Goal: Information Seeking & Learning: Learn about a topic

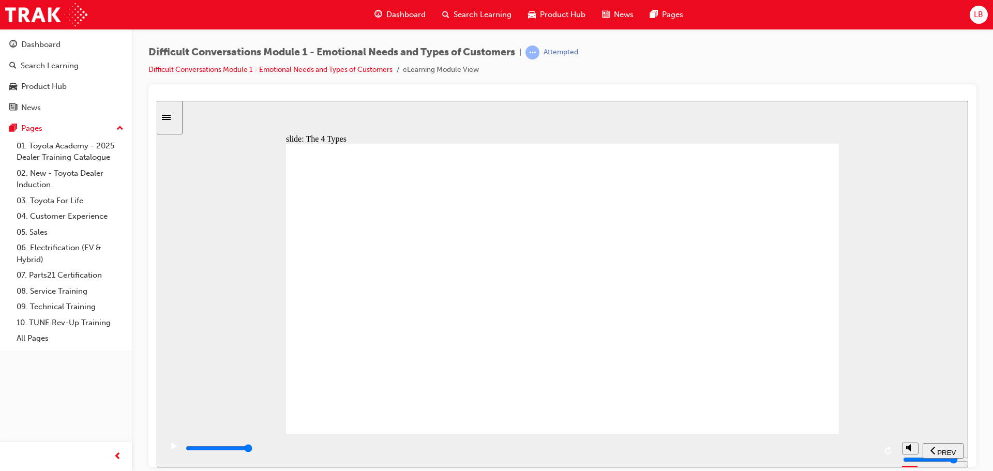
type input "11600"
radio input "true"
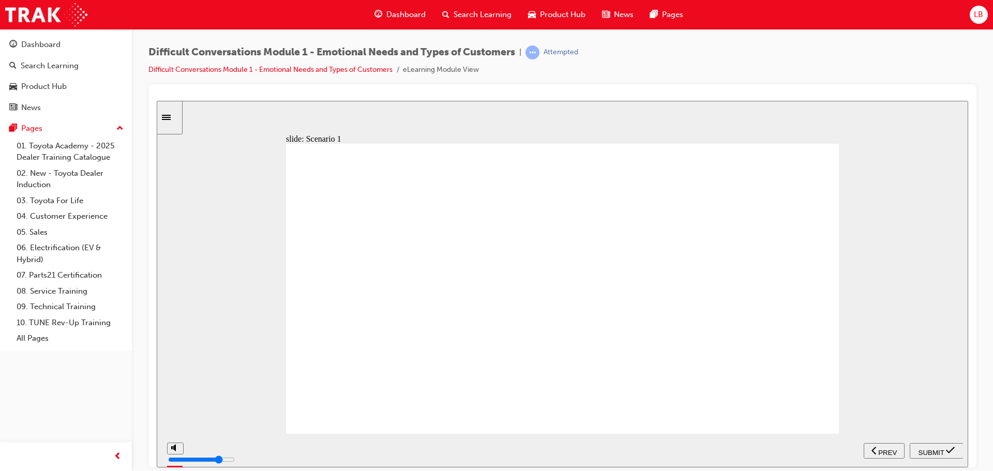
click at [946, 448] on div "SUBMIT" at bounding box center [937, 450] width 46 height 11
type input "41500"
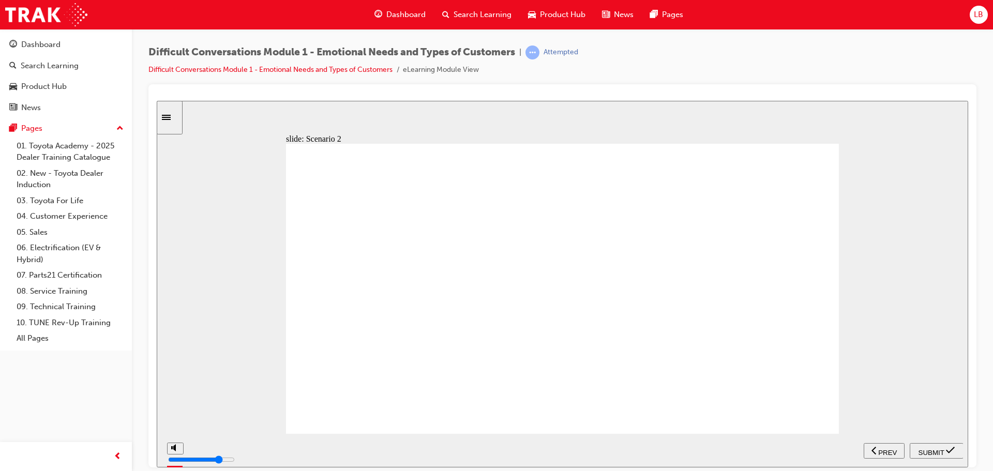
radio input "true"
click at [930, 454] on div "SUBMIT" at bounding box center [937, 450] width 46 height 11
click at [171, 449] on icon "play/pause" at bounding box center [174, 445] width 6 height 7
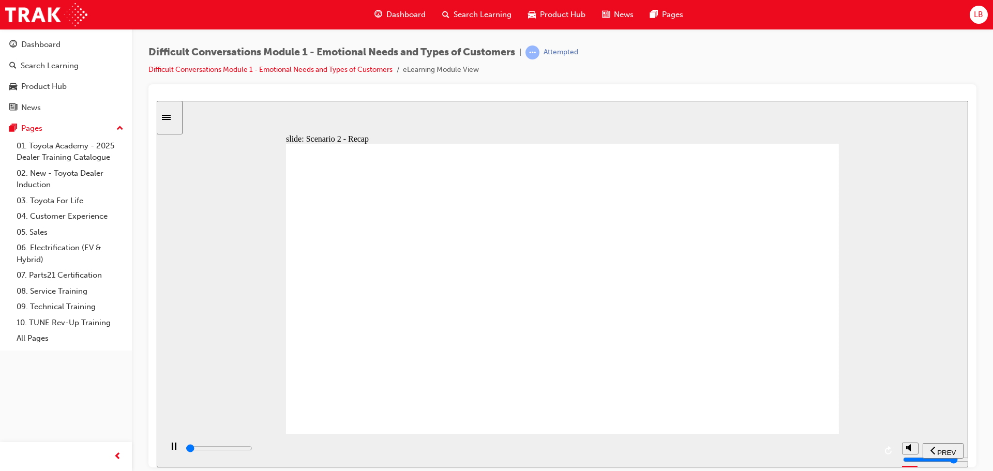
click at [172, 449] on icon "play/pause" at bounding box center [174, 445] width 5 height 7
click at [165, 449] on div "play/pause" at bounding box center [174, 451] width 18 height 18
type input "56000"
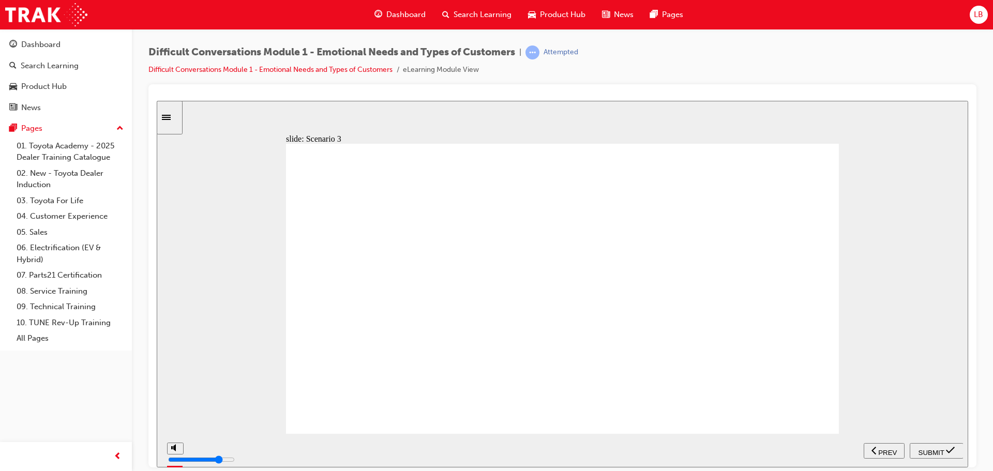
radio input "false"
radio input "true"
click at [938, 448] on span "SUBMIT" at bounding box center [931, 452] width 26 height 8
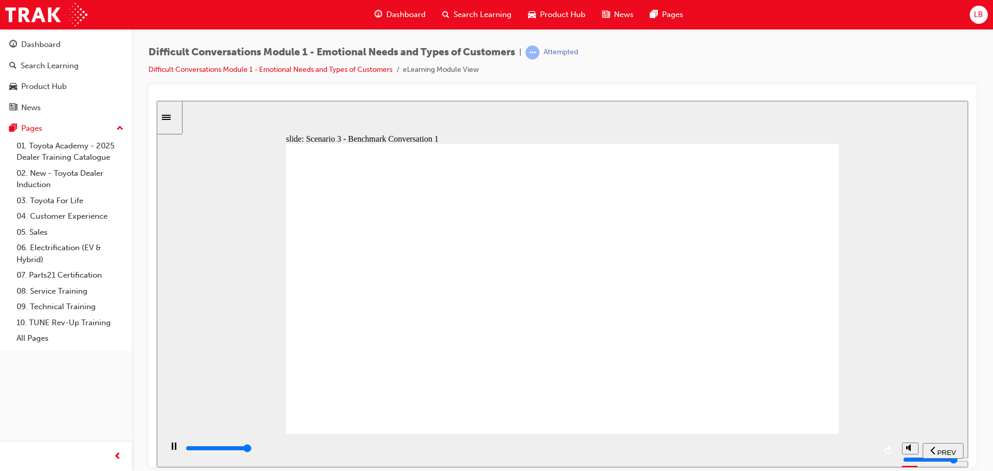
type input "19900"
